Goal: Find specific page/section: Find specific page/section

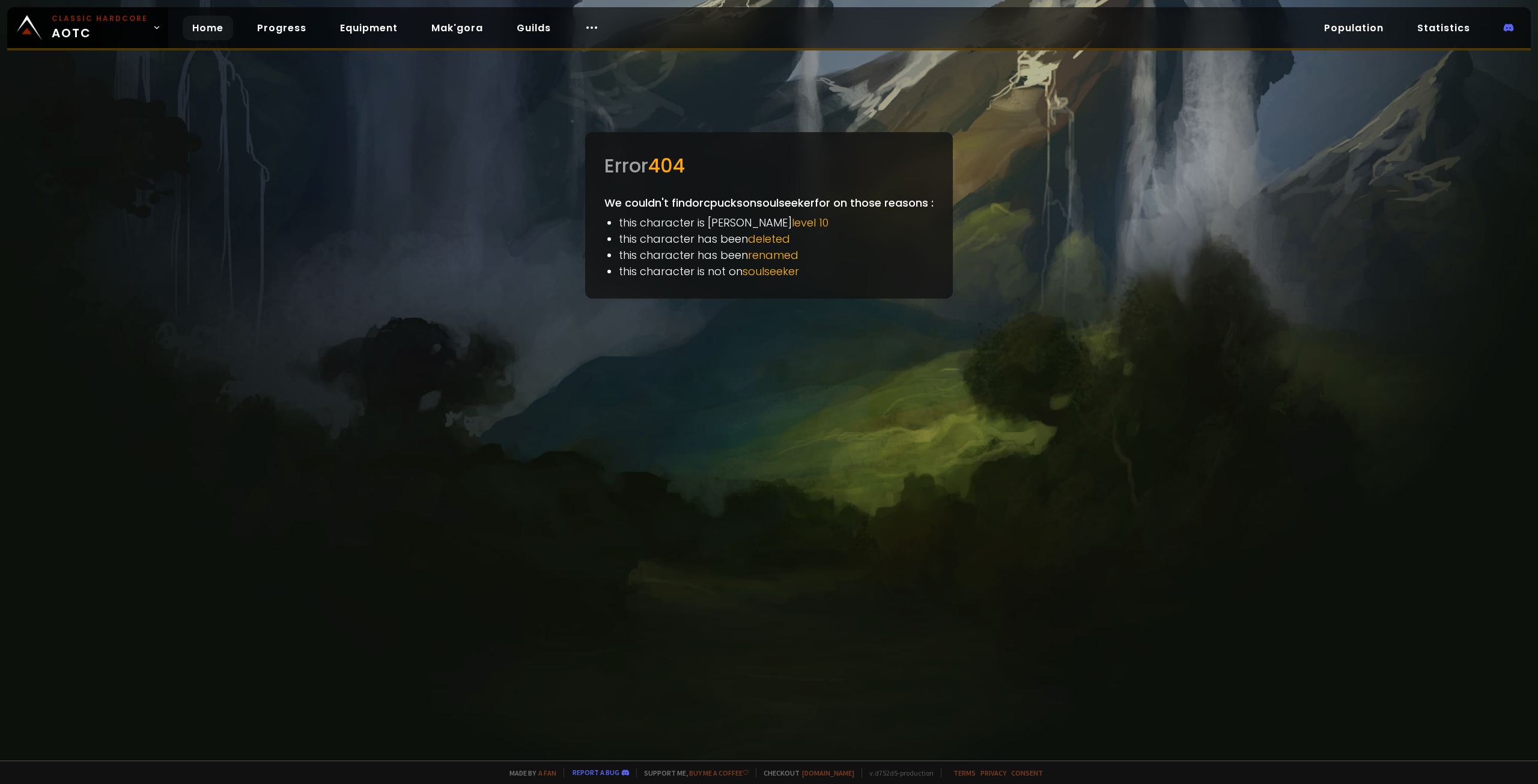
click at [217, 31] on link "Home" at bounding box center [208, 28] width 50 height 25
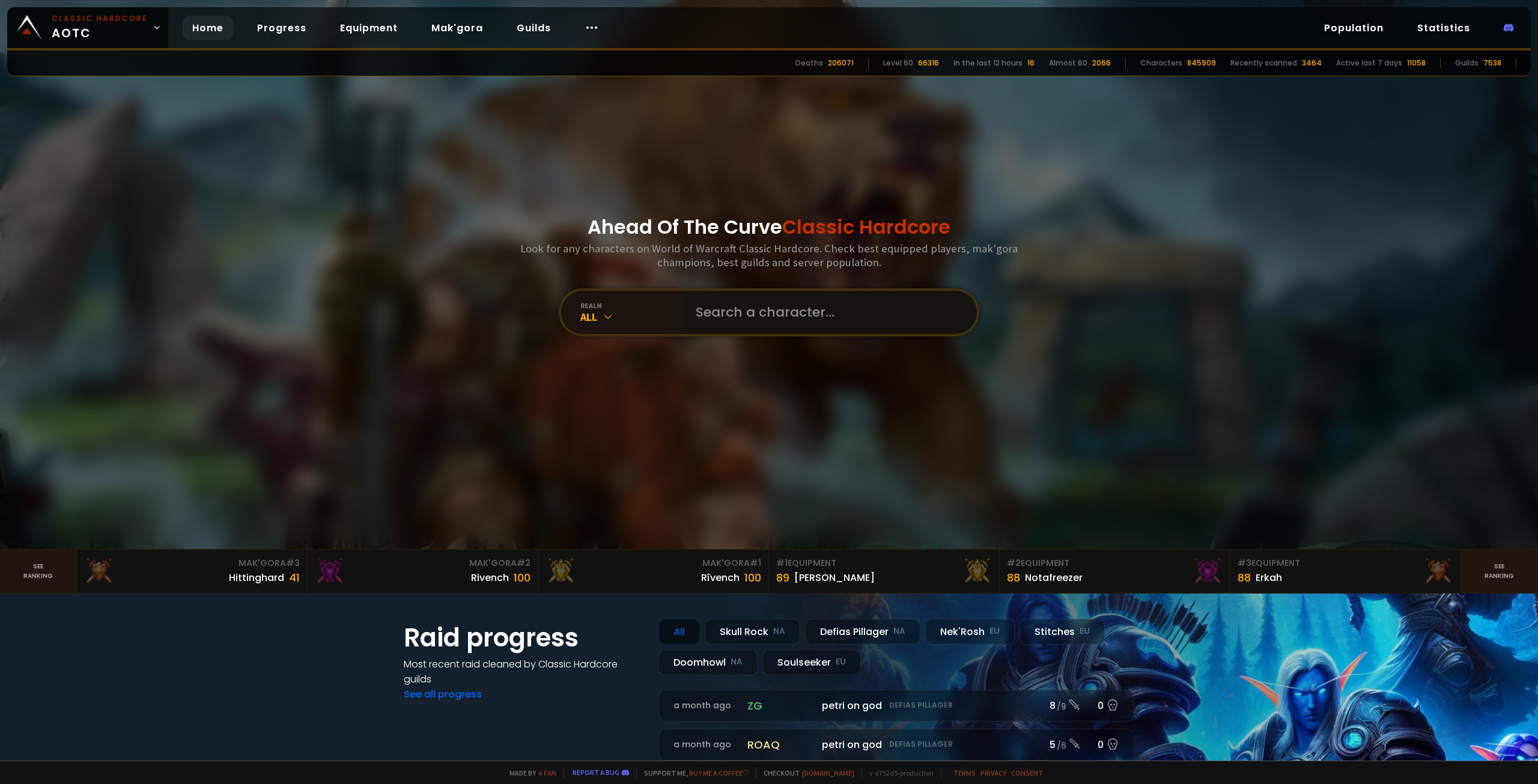
click at [772, 319] on input "text" at bounding box center [825, 312] width 274 height 43
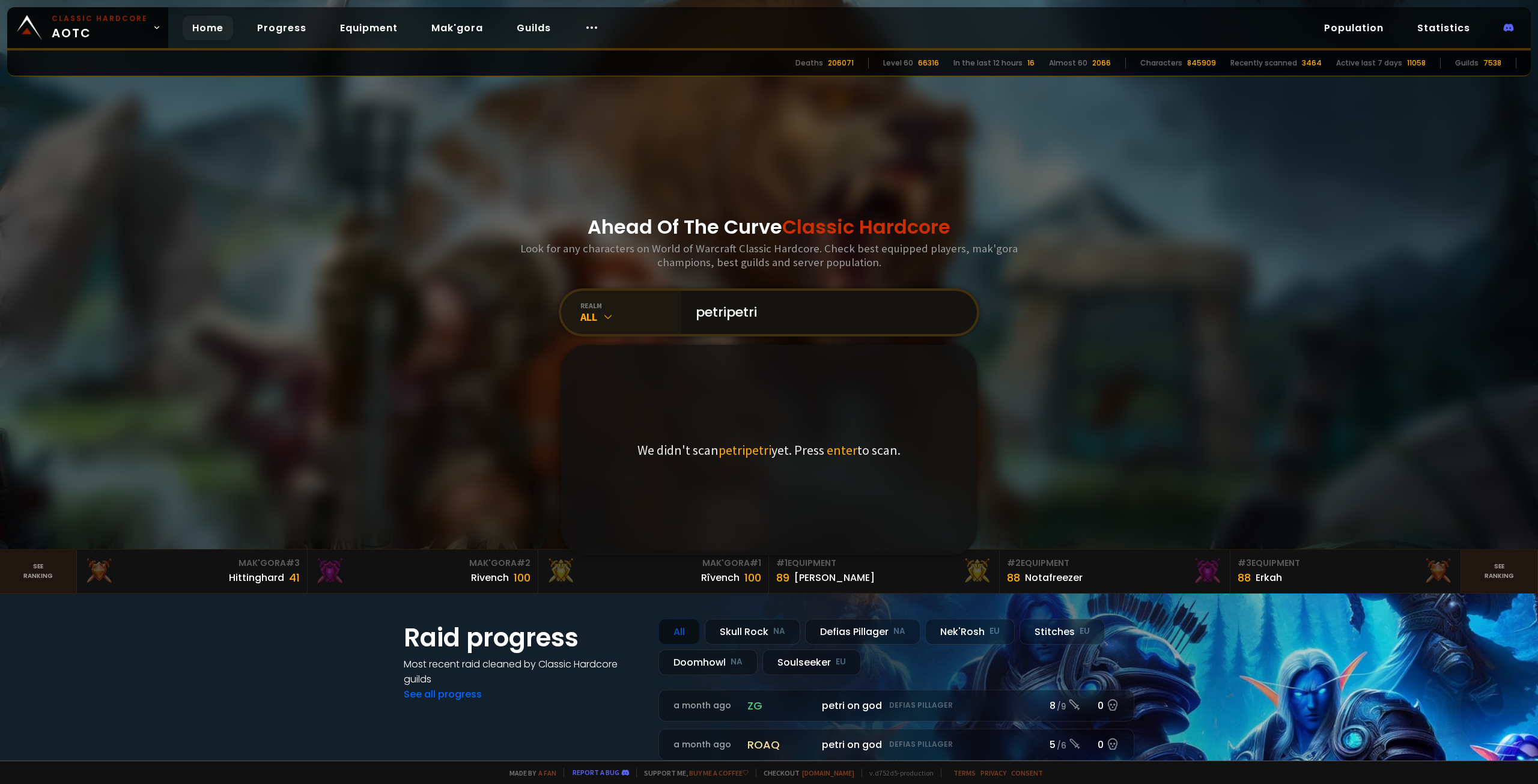
drag, startPoint x: 763, startPoint y: 320, endPoint x: 649, endPoint y: 307, distance: 114.7
click at [651, 306] on div "realm All petripetri We didn't scan petripetri yet. Press enter to scan." at bounding box center [769, 312] width 421 height 48
type input "orcpuck"
